Goal: Task Accomplishment & Management: Use online tool/utility

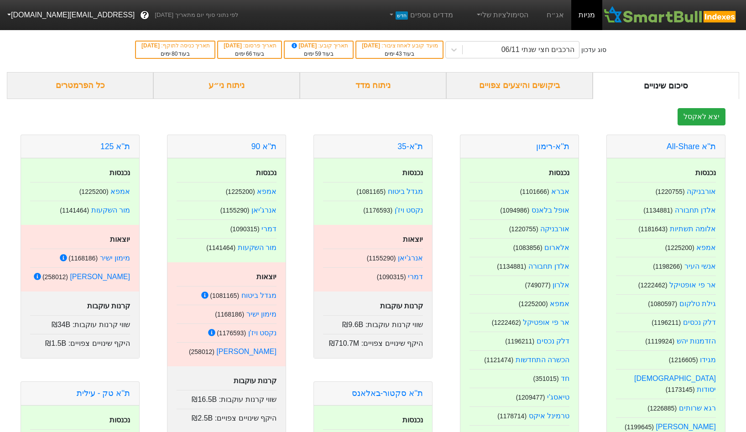
click at [52, 13] on button "[EMAIL_ADDRESS][DOMAIN_NAME]" at bounding box center [70, 15] width 140 height 16
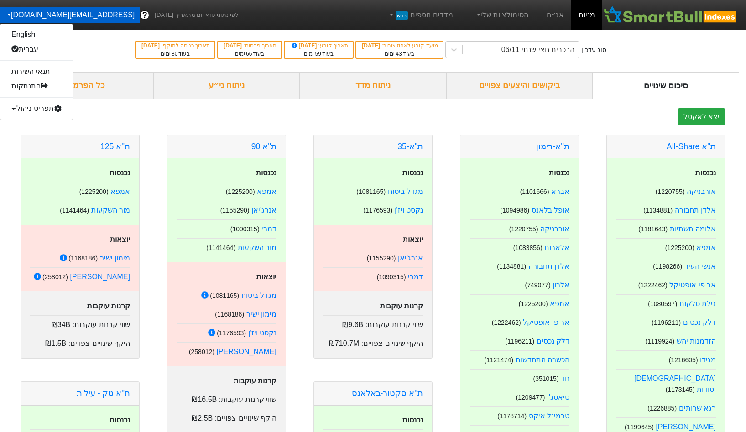
click at [648, 87] on div "סיכום שינויים" at bounding box center [665, 85] width 146 height 27
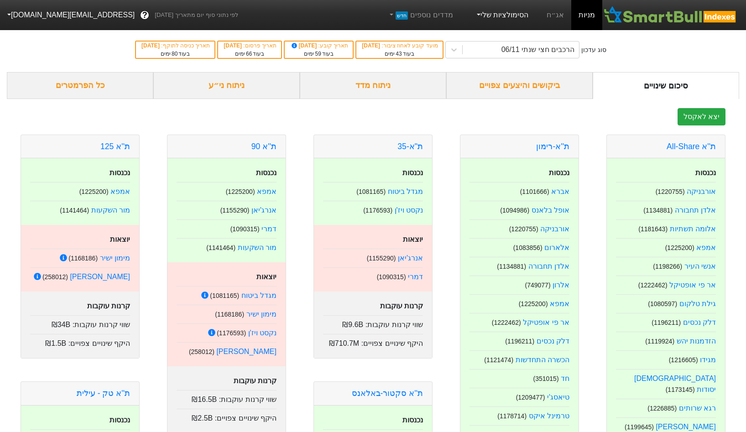
click at [518, 20] on link "הסימולציות שלי" at bounding box center [501, 15] width 61 height 18
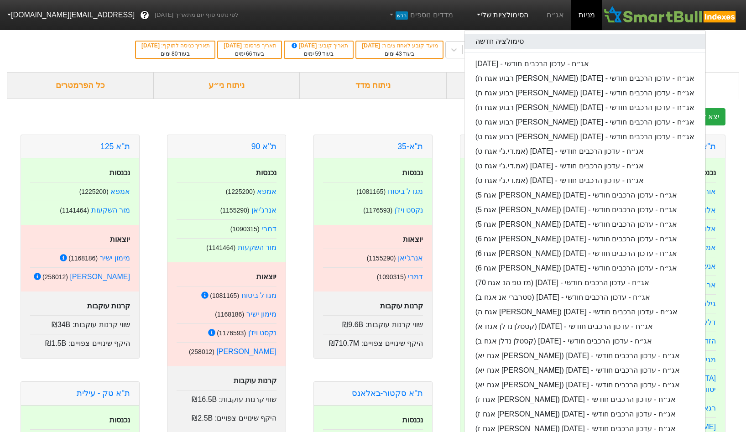
click at [510, 36] on link "סימולציה חדשה" at bounding box center [584, 41] width 241 height 15
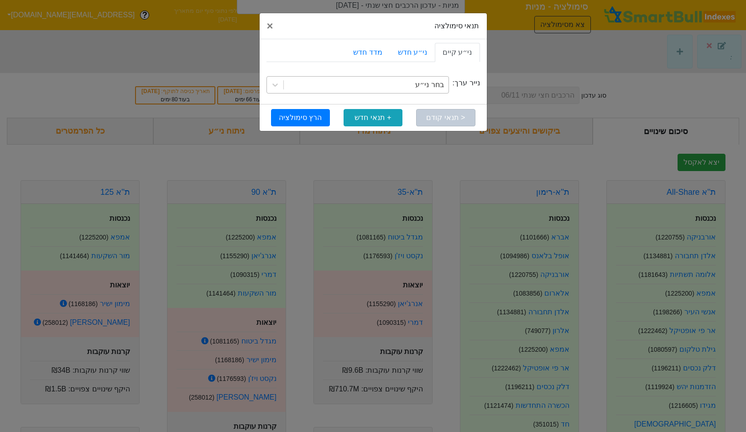
click at [405, 82] on div "בחר ני״ע" at bounding box center [366, 85] width 165 height 16
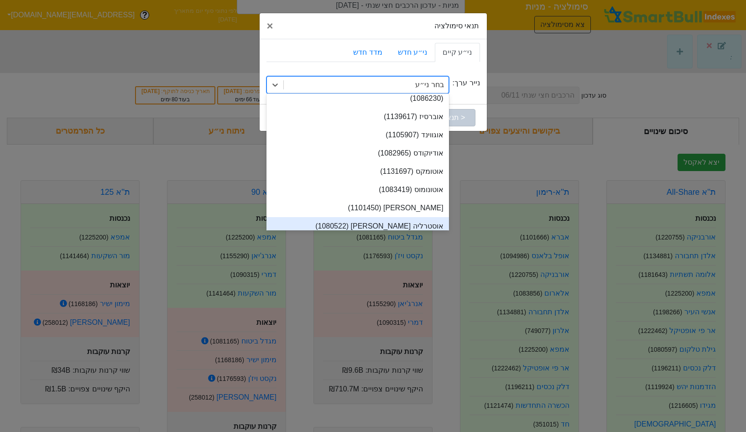
scroll to position [254, 0]
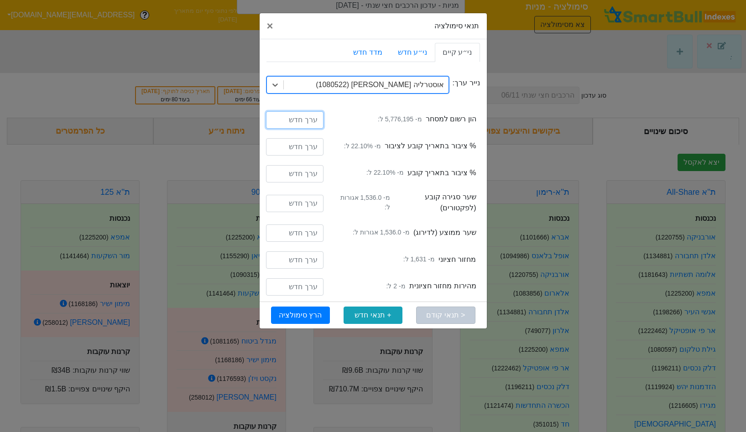
click at [312, 114] on input "number" at bounding box center [294, 119] width 57 height 17
type input "7000000000"
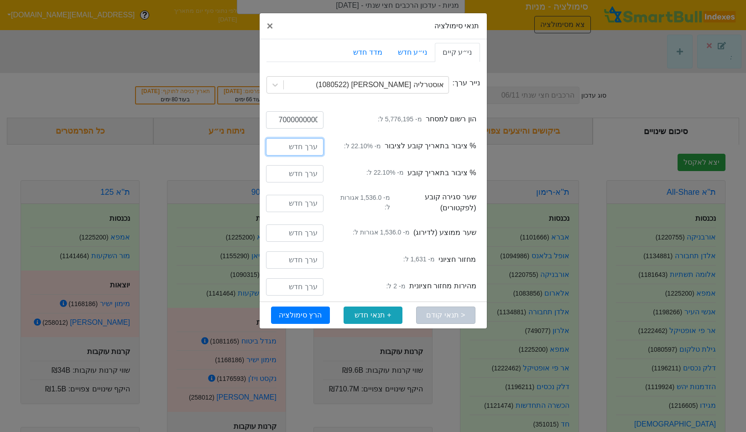
scroll to position [0, 0]
type input "25"
type input "1600"
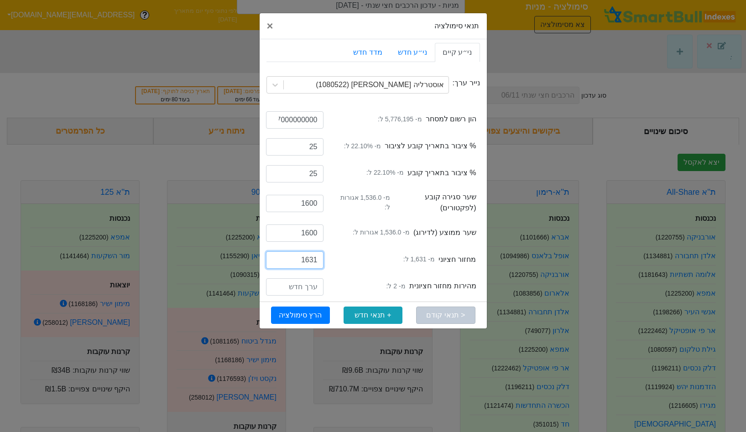
type input "1631"
type input "2"
click at [298, 310] on button "הרץ סימולציה" at bounding box center [300, 314] width 59 height 17
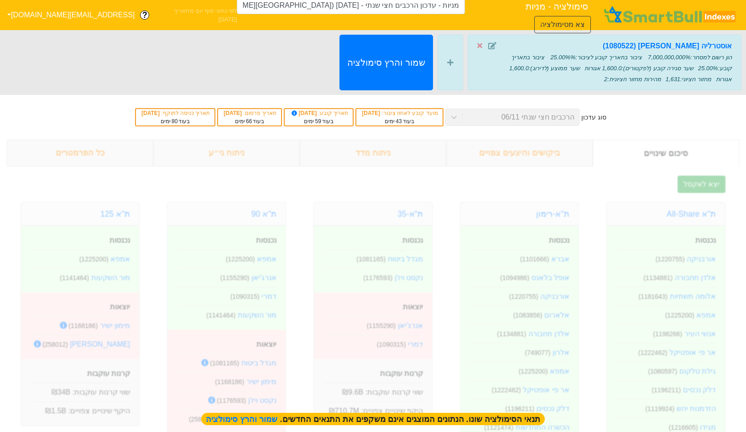
type input "מניות - עדכון הרכבים חצי שנתי - [DATE] ([GEOGRAPHIC_DATA][PERSON_NAME])"
